Goal: Information Seeking & Learning: Stay updated

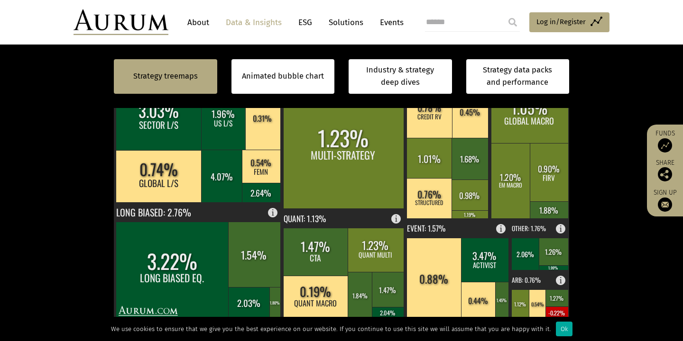
scroll to position [327, 0]
click at [556, 332] on div "Ok" at bounding box center [564, 329] width 17 height 15
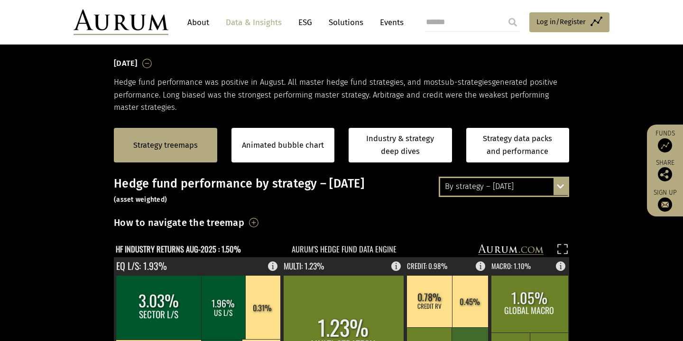
scroll to position [141, 0]
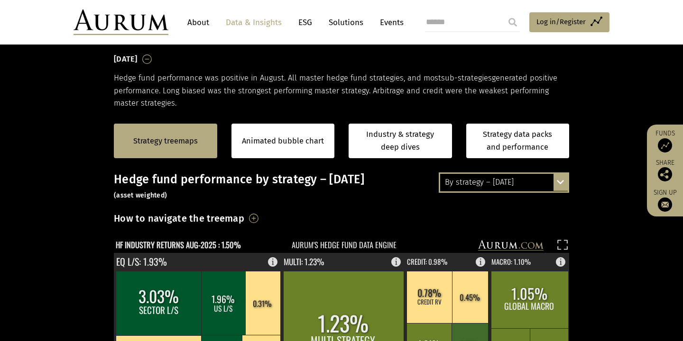
click at [564, 183] on div "By strategy – [DATE] By strategy – [DATE] By strategy – year to date 2016 – [DA…" at bounding box center [504, 183] width 130 height 20
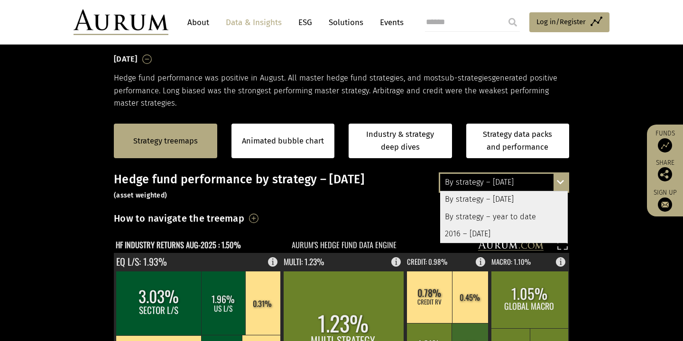
click at [494, 220] on div "By strategy – year to date" at bounding box center [504, 217] width 128 height 17
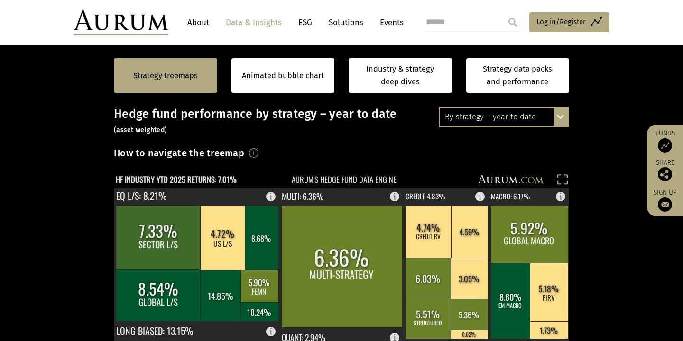
scroll to position [204, 0]
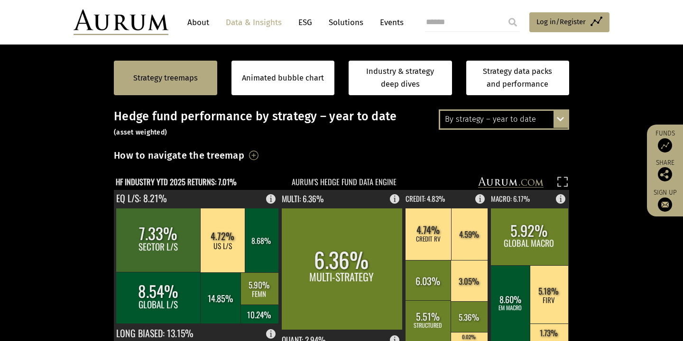
click at [561, 123] on div "By strategy – year to date By strategy – [DATE] By strategy – year to date 2016…" at bounding box center [504, 120] width 130 height 20
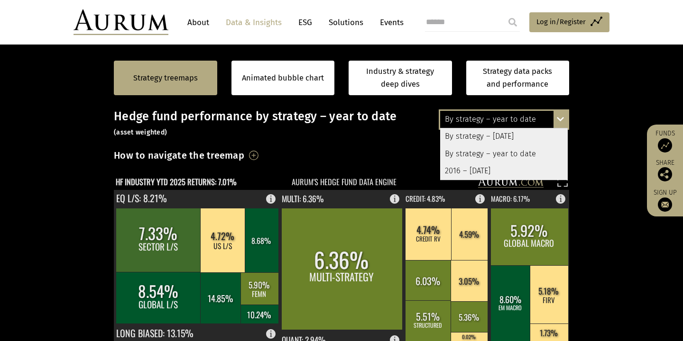
click at [533, 135] on div "By strategy – [DATE]" at bounding box center [504, 136] width 128 height 17
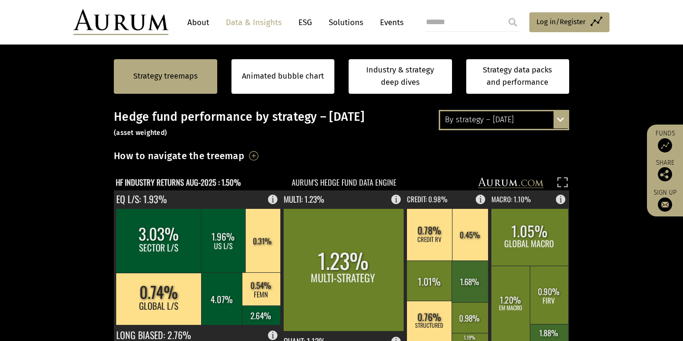
scroll to position [203, 0]
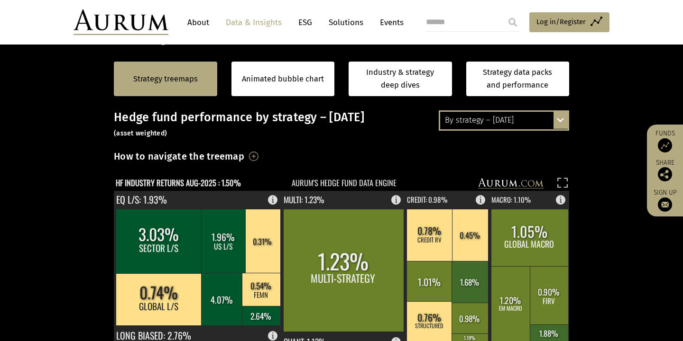
click at [561, 123] on div "By strategy – [DATE] By strategy – [DATE] By strategy – year to date 2016 – [DA…" at bounding box center [504, 120] width 130 height 20
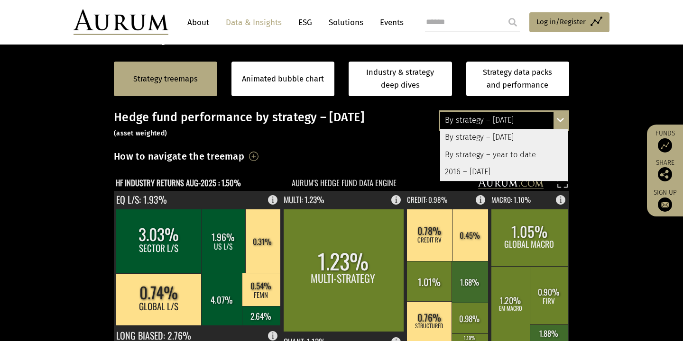
click at [595, 180] on section "Strategy treemaps Animated bubble chart Industry & strategy deep dives Strategy…" at bounding box center [341, 343] width 683 height 593
click at [608, 140] on section "Strategy treemaps Animated bubble chart Industry & strategy deep dives Strategy…" at bounding box center [341, 343] width 683 height 593
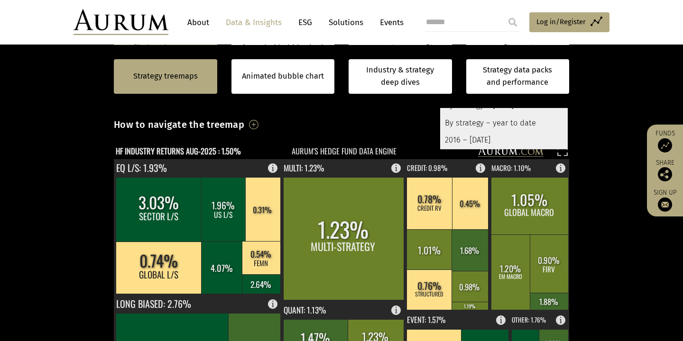
scroll to position [234, 0]
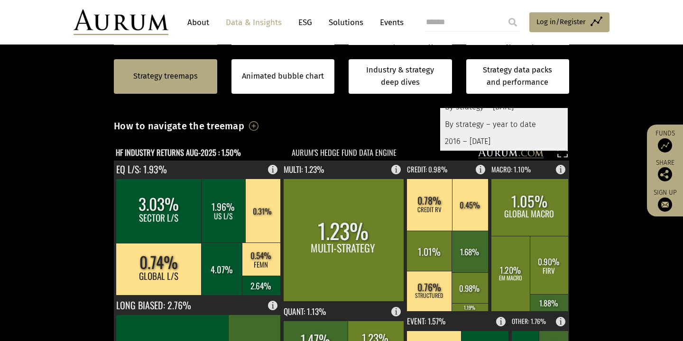
click at [512, 124] on div "By strategy – year to date" at bounding box center [504, 124] width 128 height 17
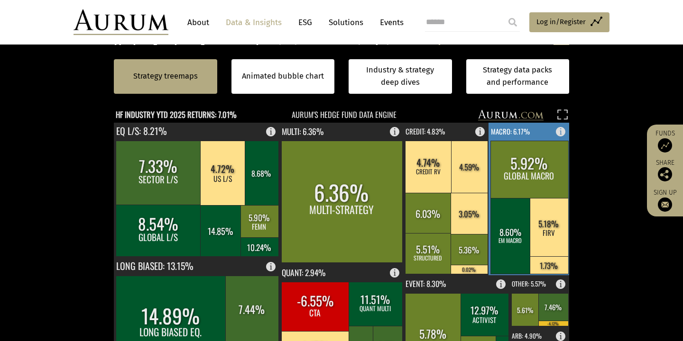
scroll to position [280, 0]
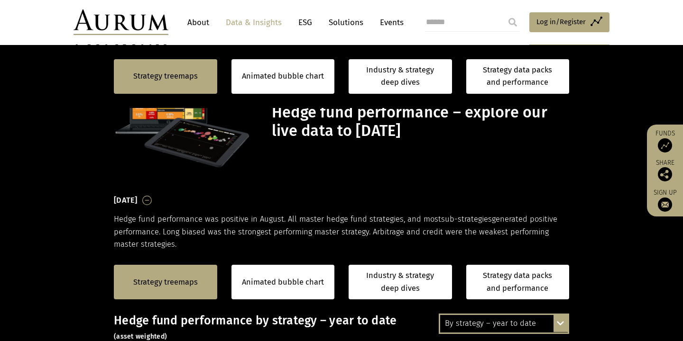
scroll to position [280, 0]
